Goal: Browse casually: Explore the website without a specific task or goal

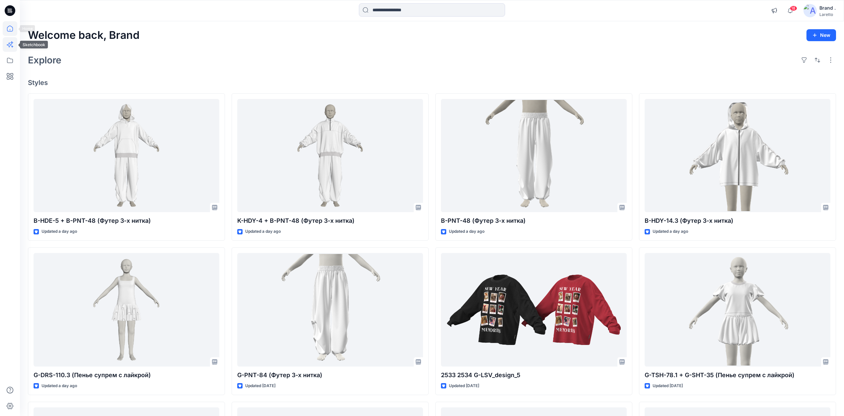
click at [13, 45] on icon at bounding box center [10, 44] width 15 height 15
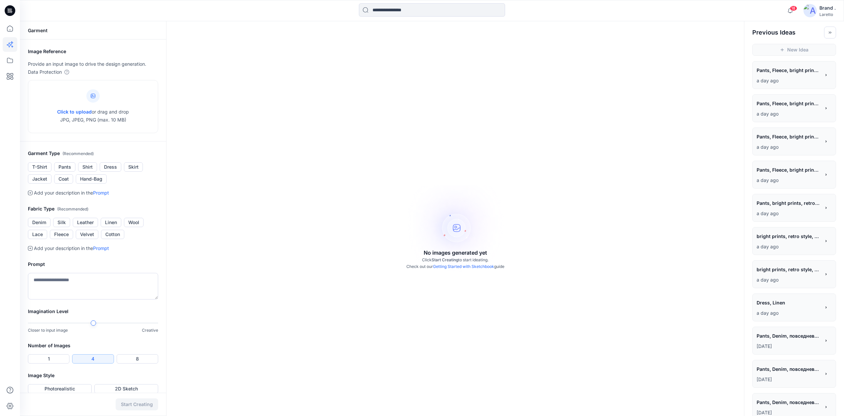
click at [9, 10] on icon at bounding box center [10, 10] width 11 height 11
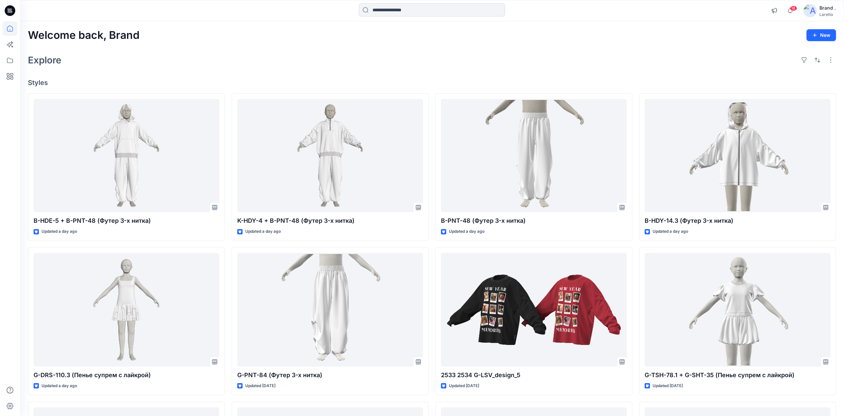
click at [10, 5] on icon at bounding box center [10, 10] width 11 height 21
click at [11, 7] on icon at bounding box center [10, 10] width 11 height 11
click at [10, 8] on icon at bounding box center [10, 10] width 11 height 11
click at [280, 65] on div "Explore" at bounding box center [432, 60] width 808 height 16
click at [15, 14] on icon at bounding box center [10, 10] width 11 height 21
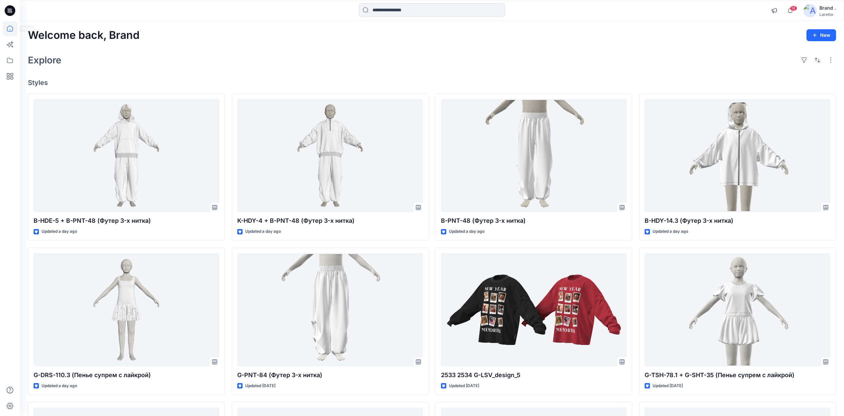
click at [10, 16] on icon at bounding box center [10, 10] width 11 height 21
click at [9, 11] on icon at bounding box center [10, 10] width 11 height 11
click at [11, 9] on icon at bounding box center [10, 10] width 11 height 11
click at [12, 42] on icon at bounding box center [11, 42] width 3 height 3
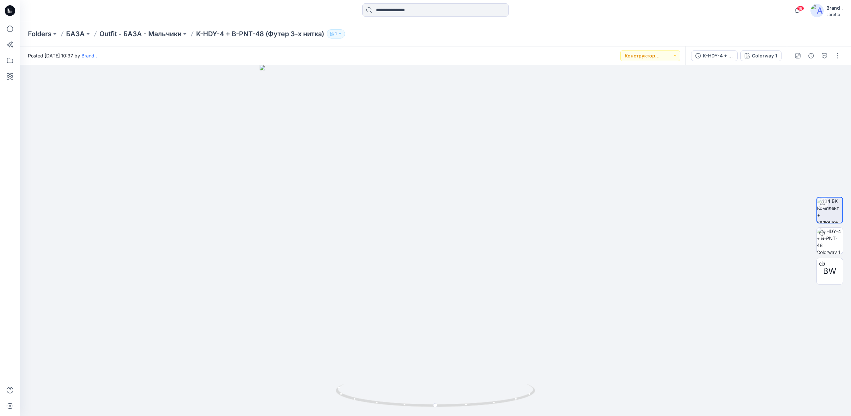
click at [5, 13] on icon at bounding box center [10, 10] width 11 height 21
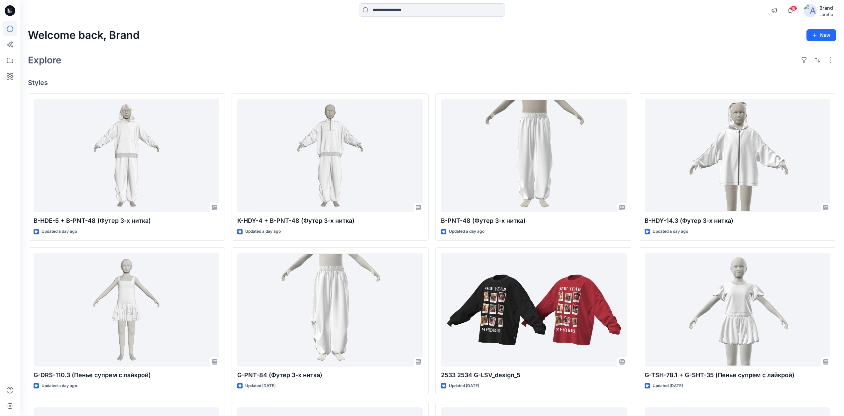
click at [6, 10] on icon at bounding box center [10, 10] width 11 height 11
click at [13, 14] on icon at bounding box center [10, 10] width 11 height 11
